Goal: Task Accomplishment & Management: Use online tool/utility

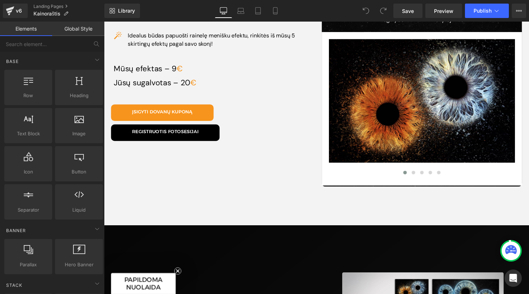
scroll to position [454, 0]
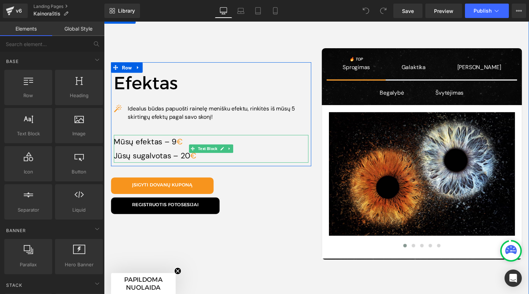
click at [189, 141] on p "Mūsų efektas – 9 €" at bounding box center [213, 145] width 199 height 14
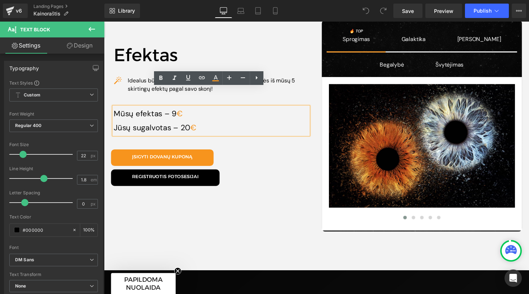
scroll to position [474, 0]
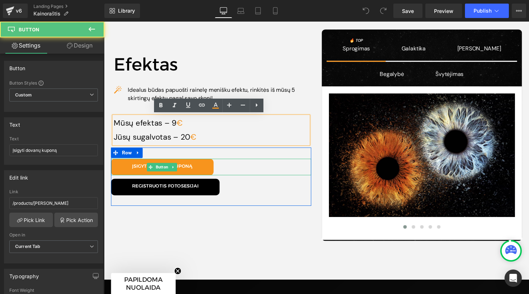
click at [249, 171] on div "Įsigyti dovanų kuponą" at bounding box center [213, 170] width 205 height 17
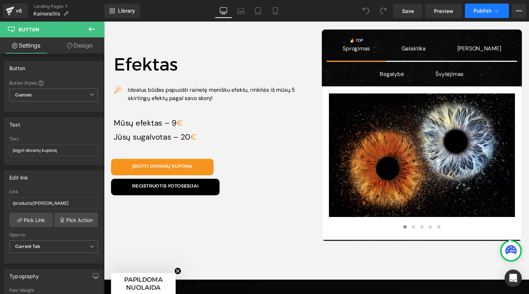
click at [481, 9] on span "Publish" at bounding box center [483, 11] width 18 height 6
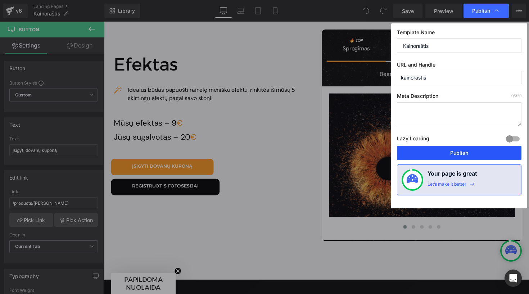
click at [441, 153] on button "Publish" at bounding box center [459, 153] width 125 height 14
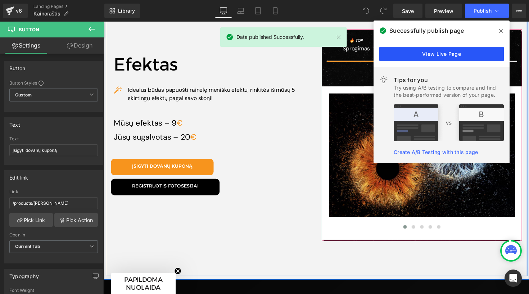
click at [435, 57] on link "View Live Page" at bounding box center [442, 54] width 125 height 14
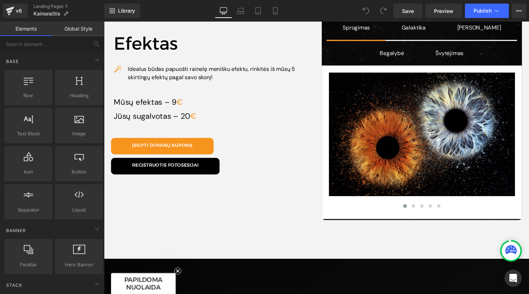
scroll to position [495, 0]
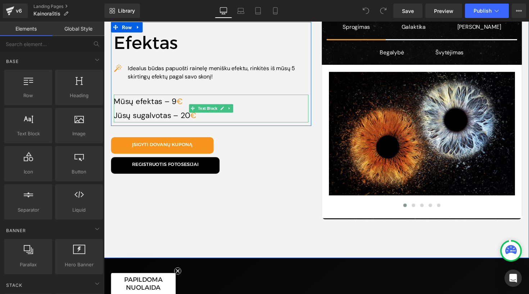
click at [259, 107] on p "Mūsų efektas – 9 €" at bounding box center [213, 104] width 199 height 14
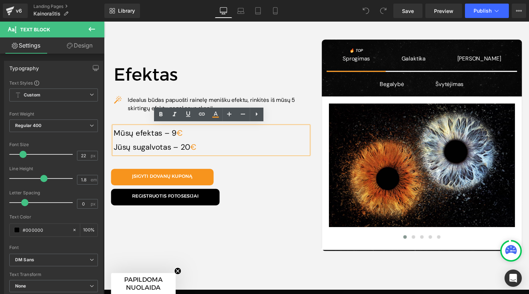
scroll to position [454, 0]
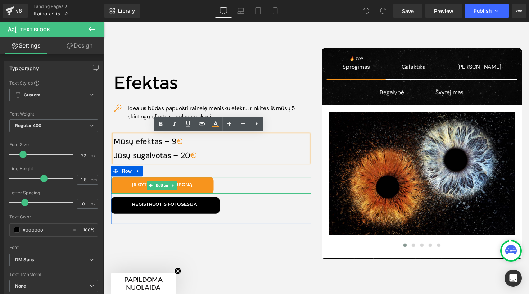
click at [289, 183] on div "Įsigyti dovanų kuponą" at bounding box center [213, 189] width 205 height 17
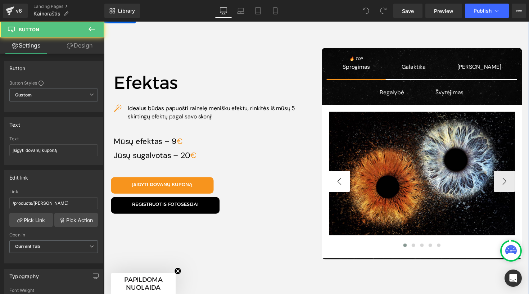
click at [319, 180] on div "Efektas Heading Icon Idealus būdas papuošti rainelę menišku efektu, rinkitės iš…" at bounding box center [322, 157] width 432 height 289
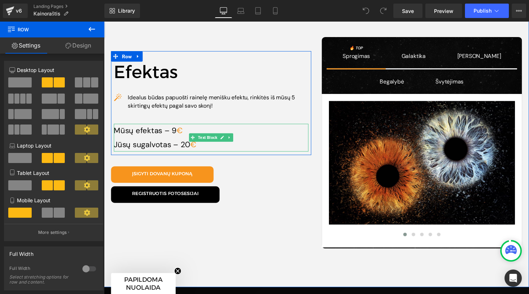
scroll to position [466, 0]
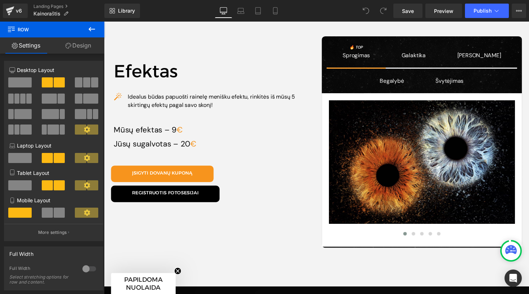
click at [95, 30] on icon at bounding box center [92, 29] width 6 height 4
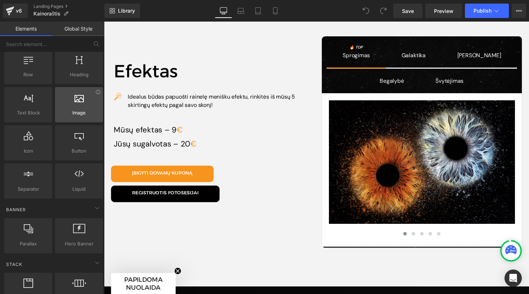
scroll to position [34, 0]
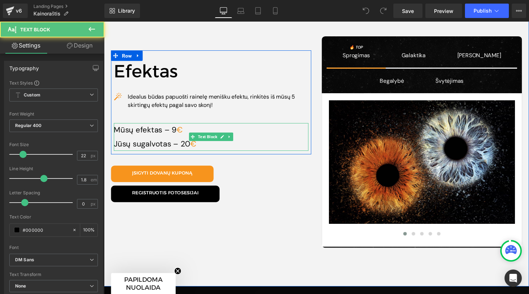
click at [145, 138] on p "Mūsų efektas – 9 €" at bounding box center [213, 133] width 199 height 14
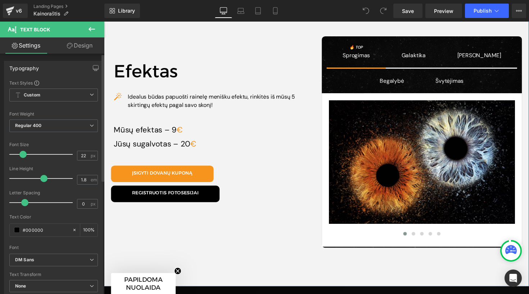
scroll to position [0, 0]
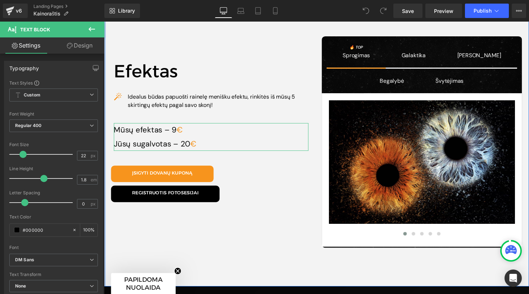
click at [85, 48] on link "Design" at bounding box center [80, 45] width 52 height 16
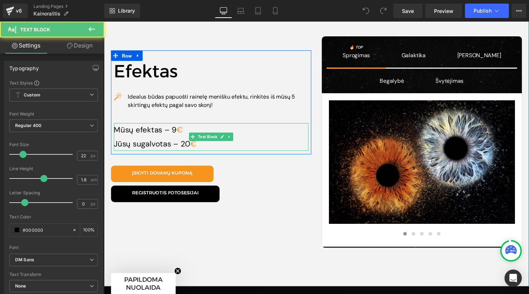
click at [174, 128] on span "9 €" at bounding box center [177, 132] width 13 height 10
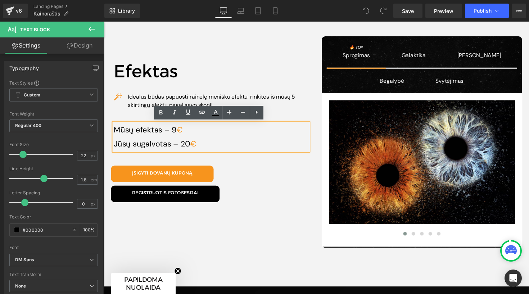
click at [201, 136] on p "Mūsų efektas – 9 €" at bounding box center [213, 133] width 199 height 14
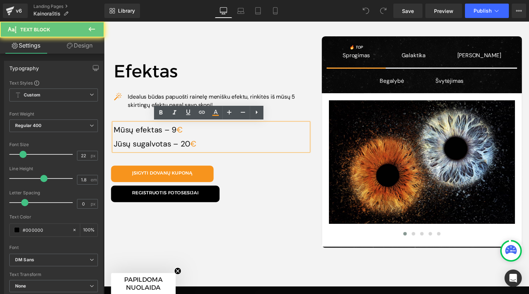
click at [206, 137] on p "Mūsų efektas – 9 €" at bounding box center [213, 133] width 199 height 14
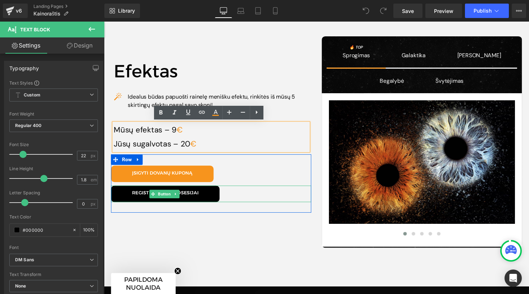
click at [233, 201] on div "Registruotis fotosesijai" at bounding box center [213, 198] width 205 height 17
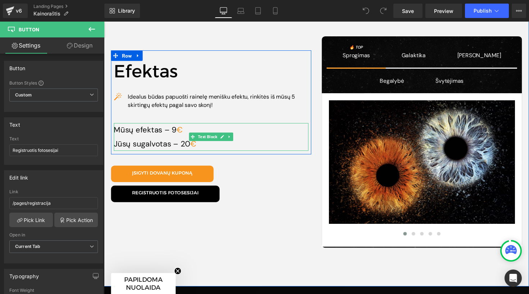
click at [274, 135] on p "Mūsų efektas – 9 €" at bounding box center [213, 133] width 199 height 14
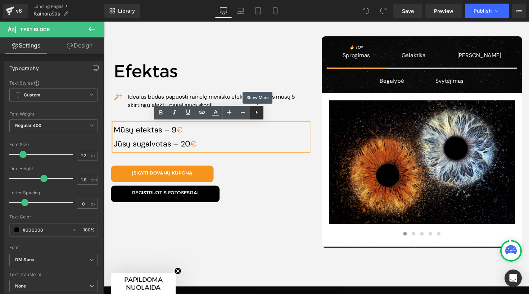
click at [0, 0] on icon at bounding box center [0, 0] width 0 height 0
click at [272, 114] on icon at bounding box center [270, 112] width 9 height 9
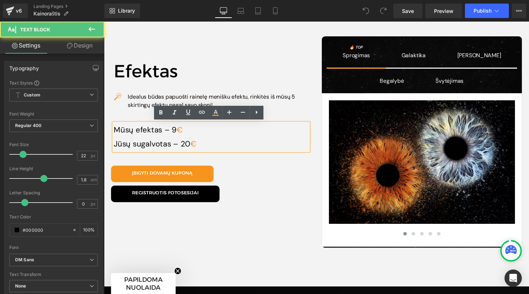
click at [160, 129] on p "Mūsų efektas – 9 €" at bounding box center [213, 133] width 199 height 14
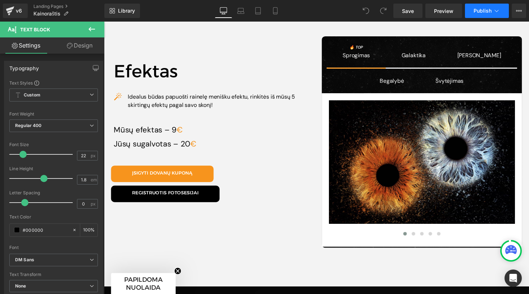
click at [491, 12] on span "Publish" at bounding box center [483, 11] width 18 height 6
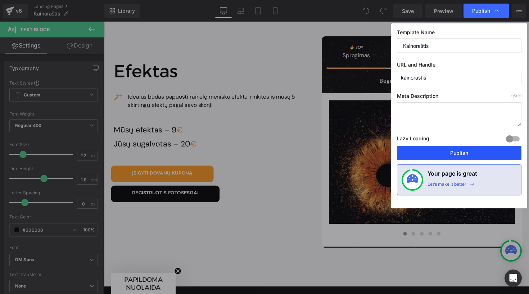
click at [458, 156] on button "Publish" at bounding box center [459, 153] width 125 height 14
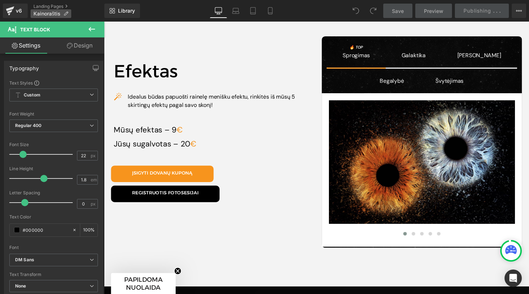
click at [66, 14] on icon at bounding box center [65, 13] width 5 height 5
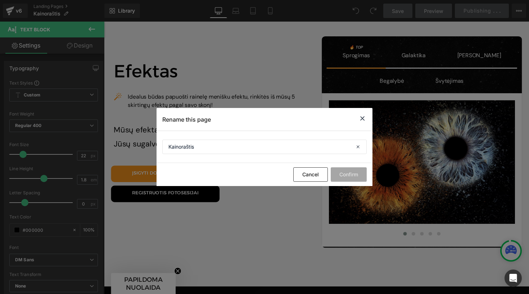
click at [0, 0] on icon at bounding box center [0, 0] width 0 height 0
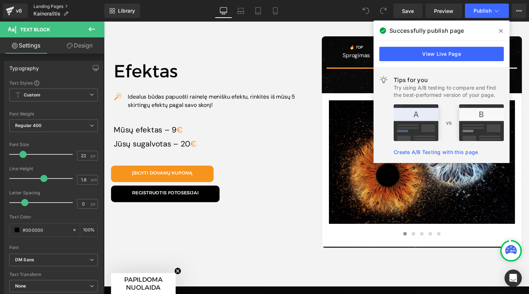
click at [41, 6] on link "Landing Pages" at bounding box center [68, 7] width 71 height 6
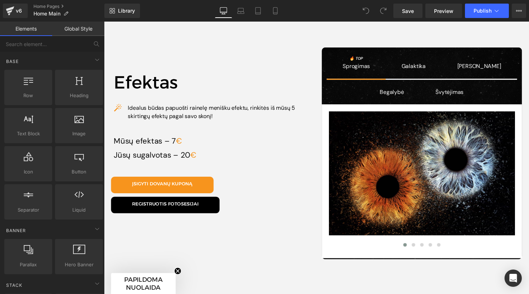
scroll to position [2468, 0]
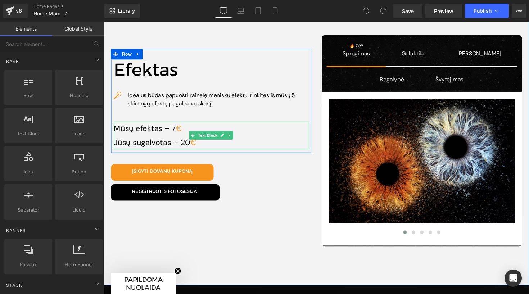
click at [178, 126] on span "€" at bounding box center [181, 131] width 6 height 10
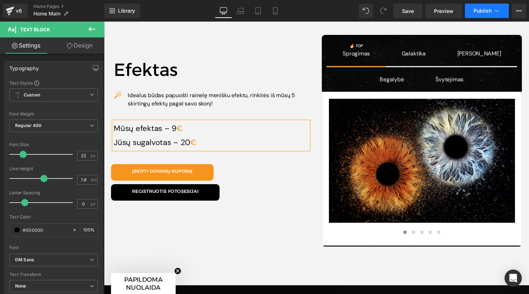
click at [484, 11] on span "Publish" at bounding box center [483, 11] width 18 height 6
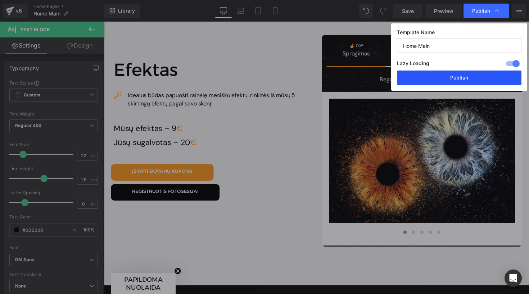
click at [0, 0] on button "Publish" at bounding box center [0, 0] width 0 height 0
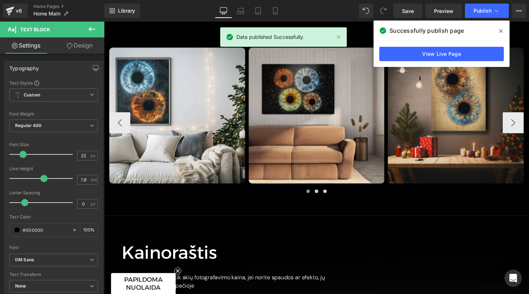
scroll to position [1820, 0]
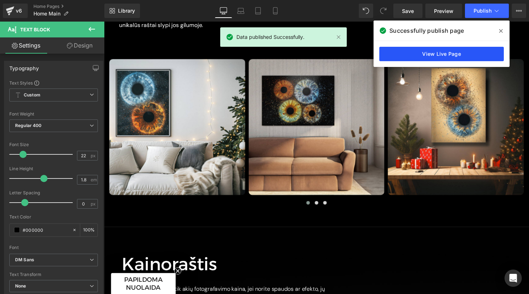
drag, startPoint x: 432, startPoint y: 54, endPoint x: 336, endPoint y: 33, distance: 98.4
click at [0, 0] on link "View Live Page" at bounding box center [0, 0] width 0 height 0
